Goal: Check status: Check status

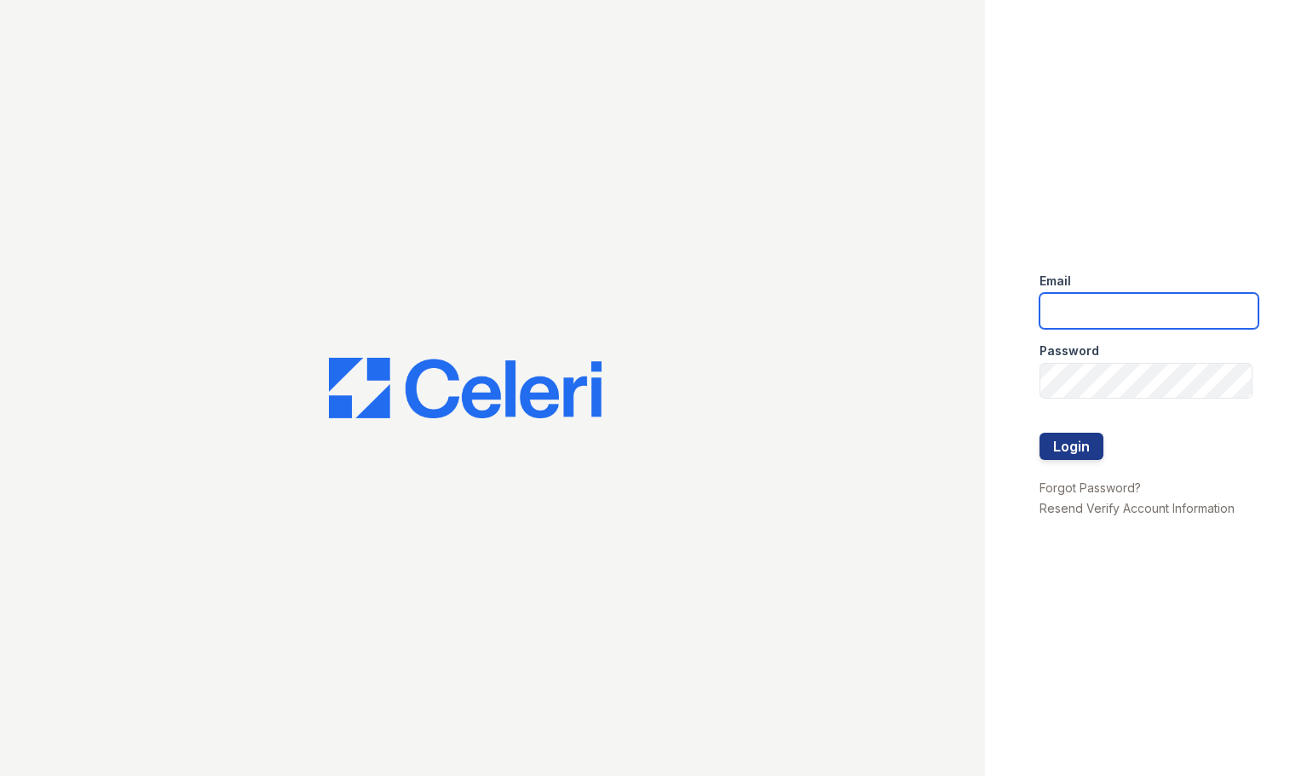
click at [1094, 308] on input "email" at bounding box center [1148, 311] width 219 height 36
type input "katie@mmgmgt.com"
click at [1080, 441] on button "Login" at bounding box center [1071, 446] width 64 height 27
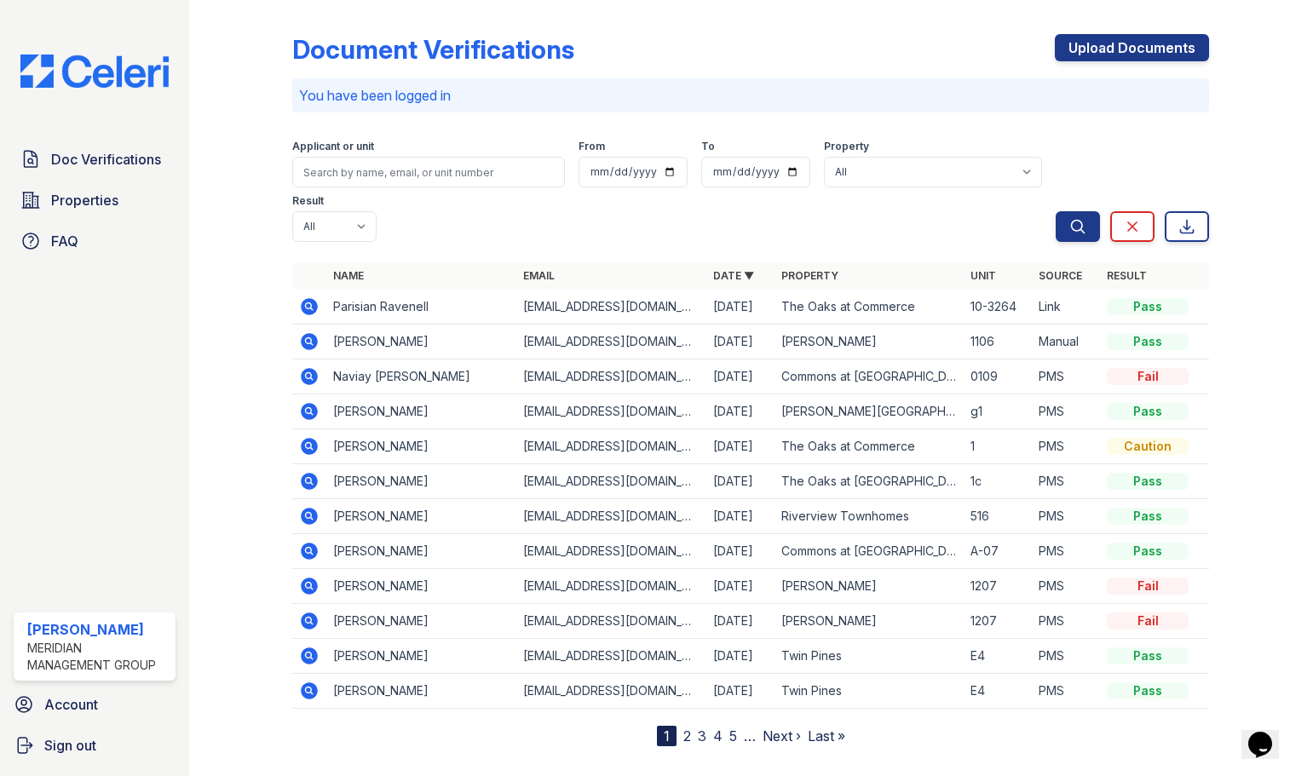
click at [683, 737] on link "2" at bounding box center [687, 736] width 8 height 17
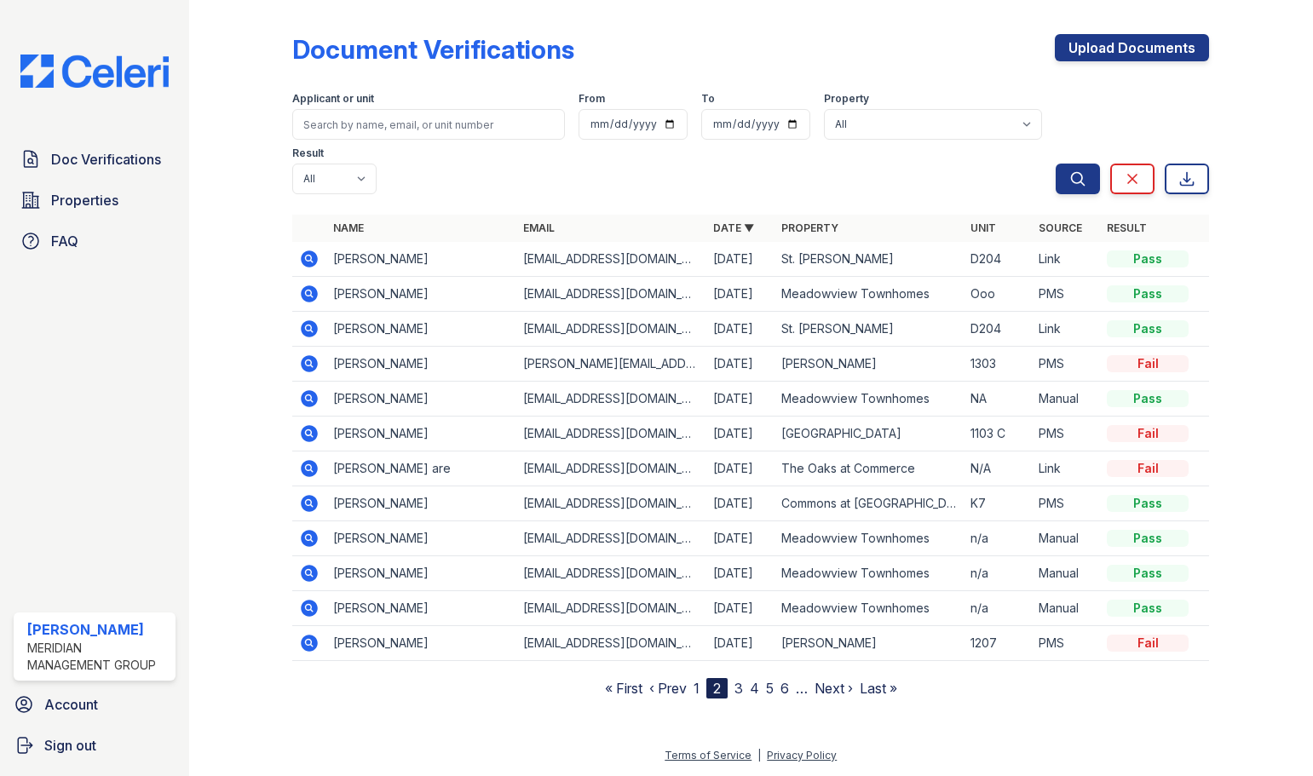
click at [699, 680] on link "1" at bounding box center [697, 688] width 6 height 17
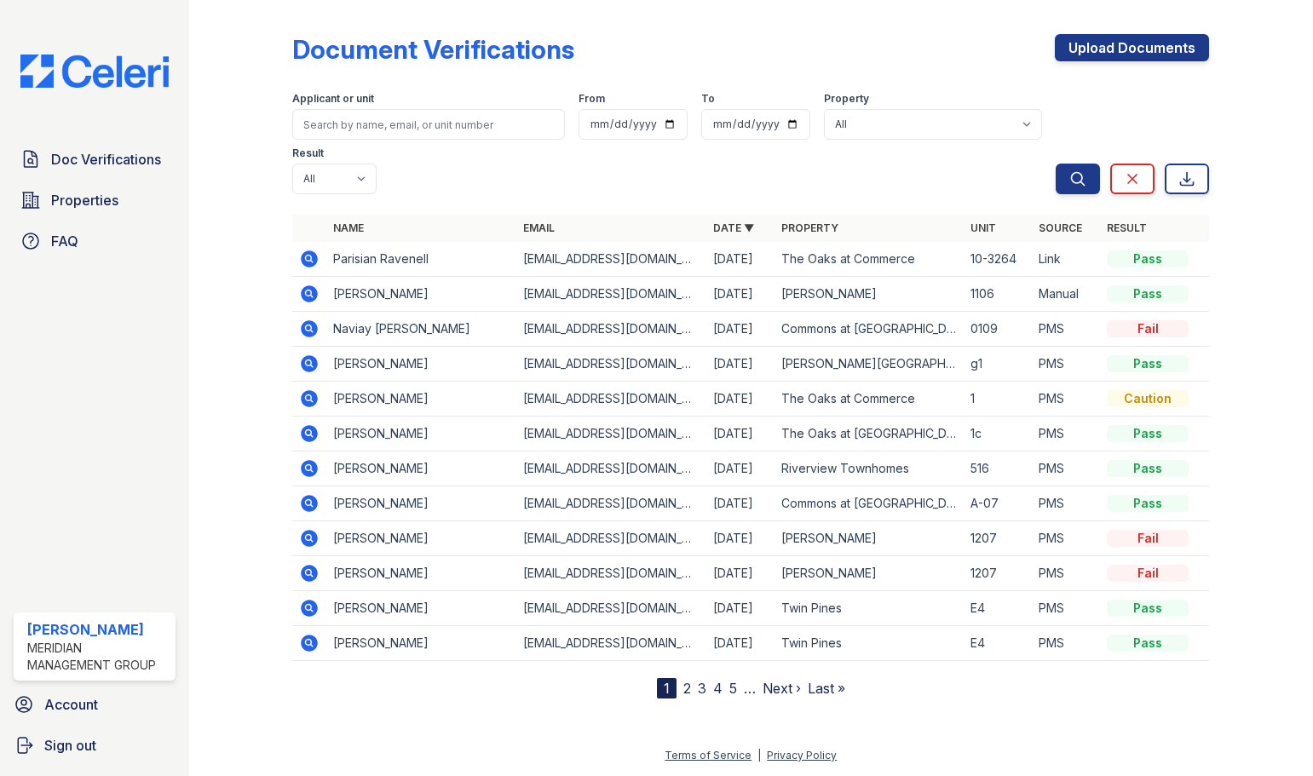
click at [312, 354] on icon at bounding box center [309, 364] width 20 height 20
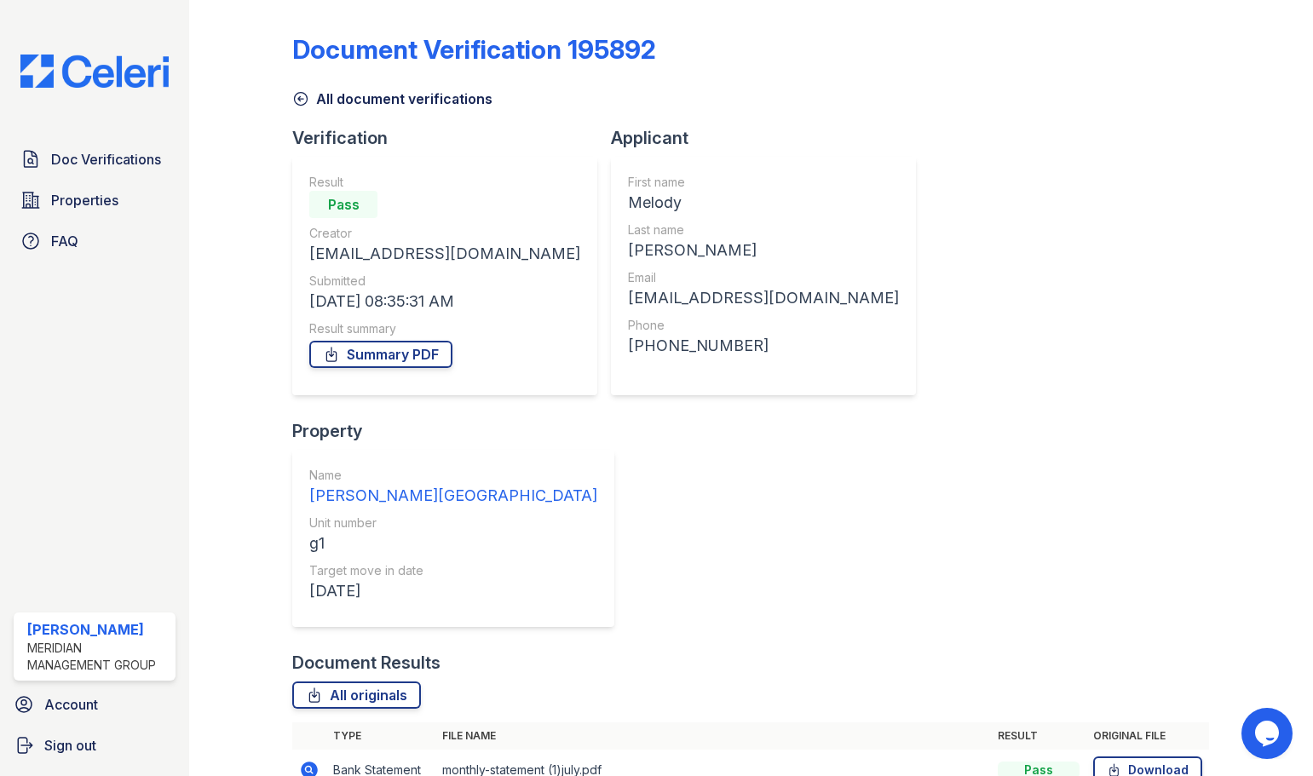
click at [292, 100] on icon at bounding box center [300, 98] width 17 height 17
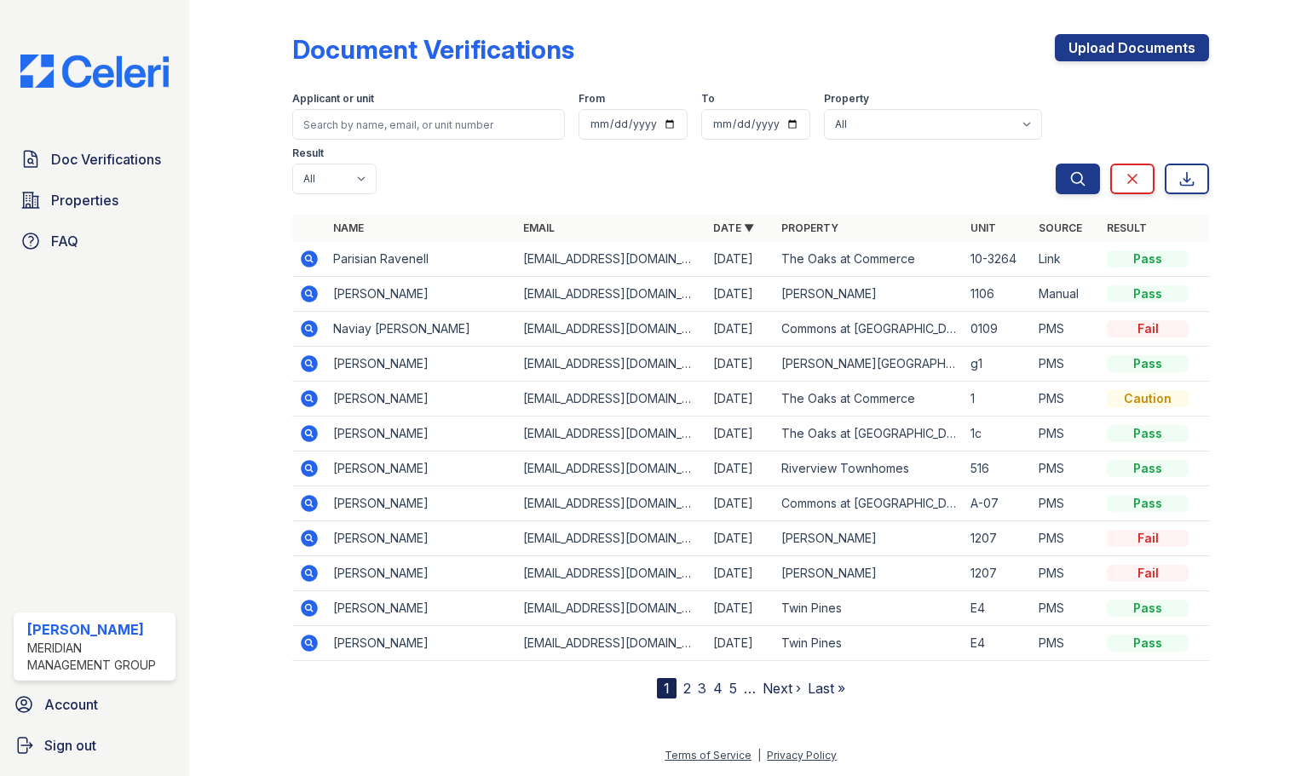
click at [309, 605] on icon at bounding box center [308, 607] width 4 height 4
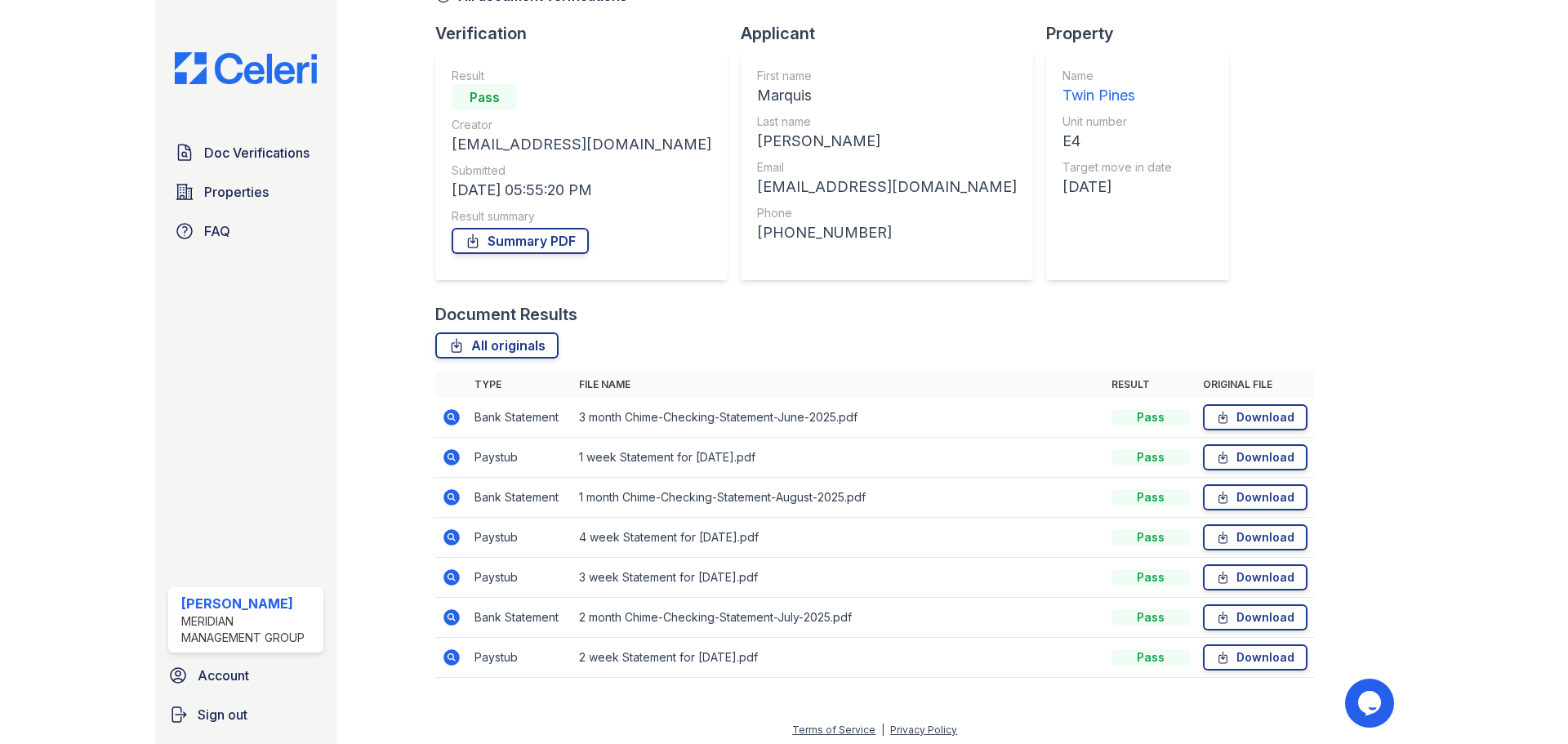
scroll to position [105, 0]
